Goal: Information Seeking & Learning: Check status

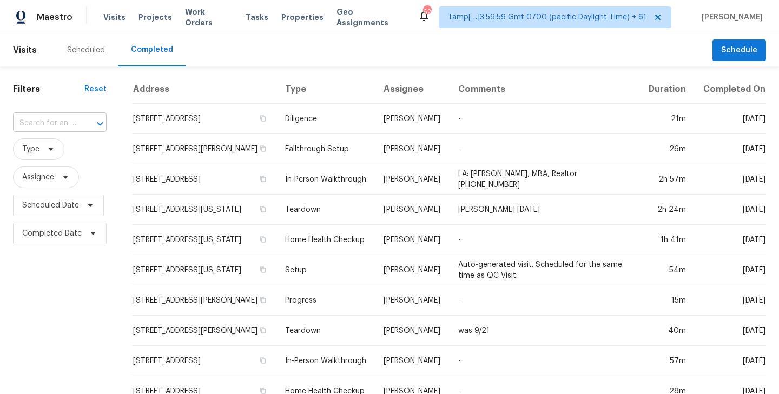
click at [55, 123] on input "text" at bounding box center [44, 123] width 63 height 17
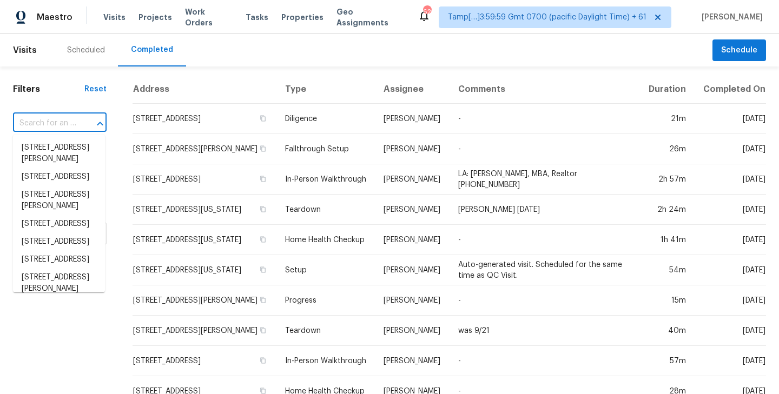
paste input "[STREET_ADDRESS][PERSON_NAME]"
type input "[STREET_ADDRESS][PERSON_NAME]"
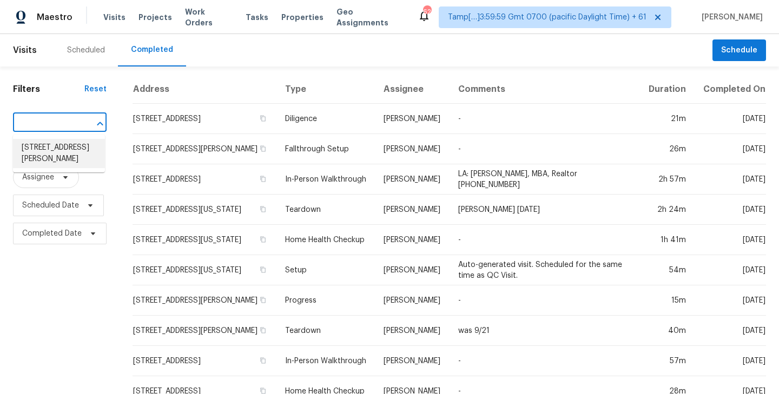
click at [54, 153] on li "[STREET_ADDRESS][PERSON_NAME]" at bounding box center [59, 153] width 92 height 29
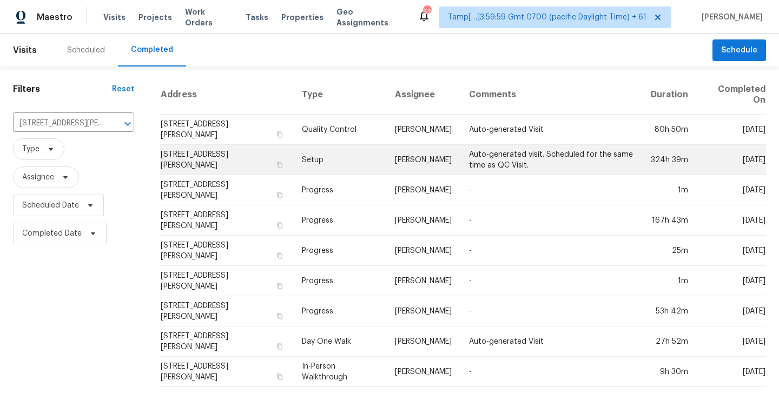
click at [228, 156] on td "[STREET_ADDRESS][PERSON_NAME]" at bounding box center [226, 160] width 133 height 30
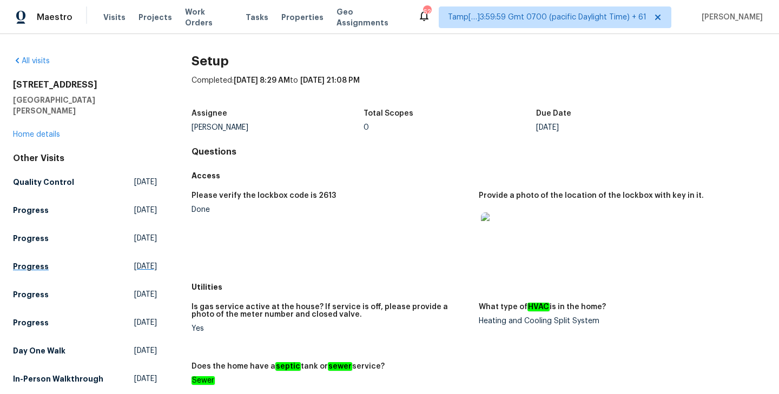
scroll to position [62, 0]
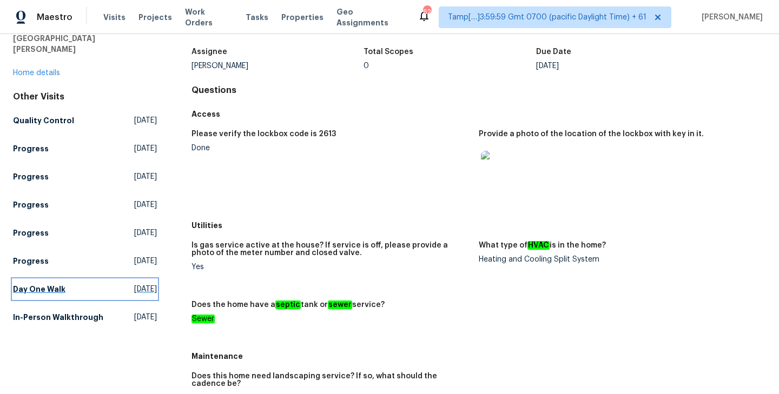
click at [31, 284] on h5 "Day One Walk" at bounding box center [39, 289] width 52 height 11
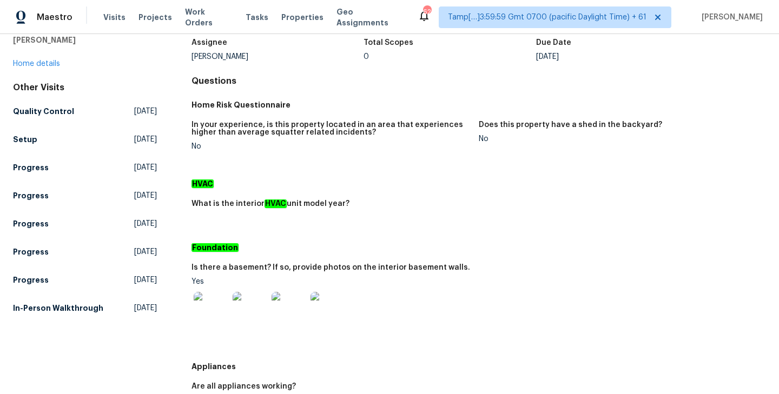
scroll to position [77, 0]
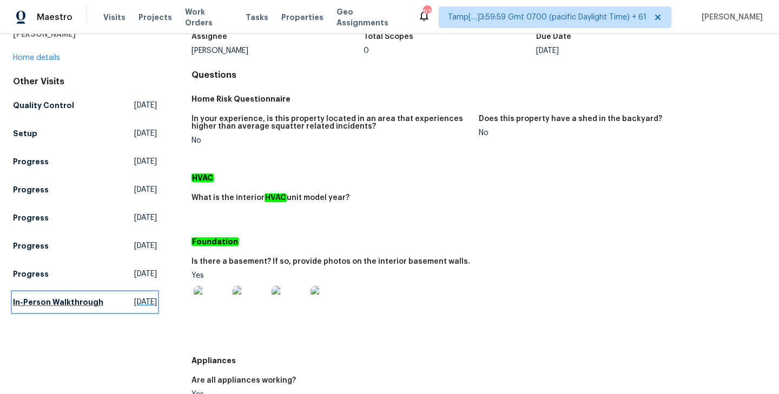
click at [47, 297] on h5 "In-Person Walkthrough" at bounding box center [58, 302] width 90 height 11
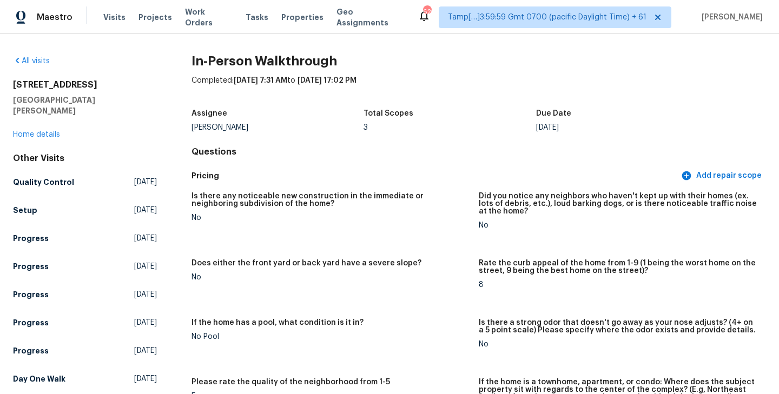
scroll to position [2296, 0]
